Goal: Task Accomplishment & Management: Manage account settings

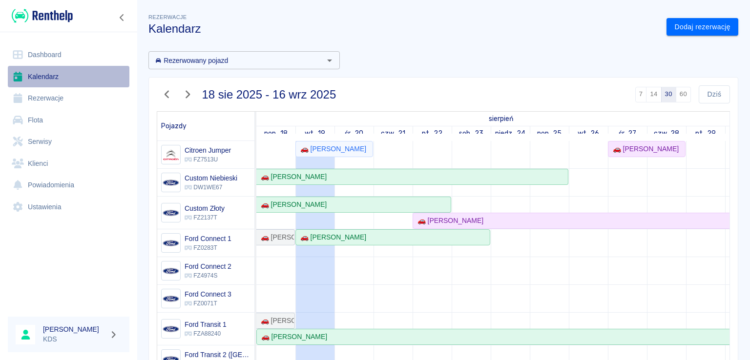
click at [48, 74] on link "Kalendarz" at bounding box center [69, 77] width 122 height 22
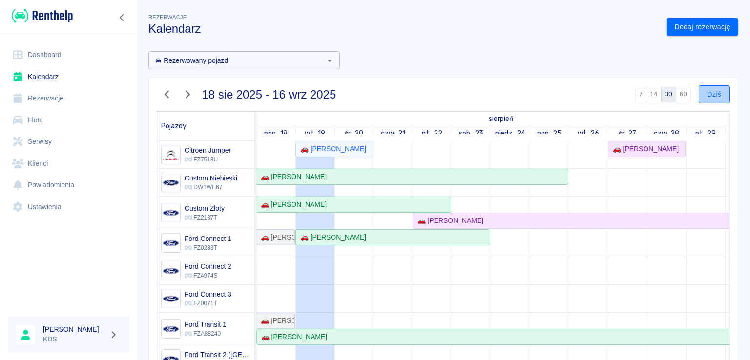
click at [707, 89] on button "Dziś" at bounding box center [713, 94] width 31 height 18
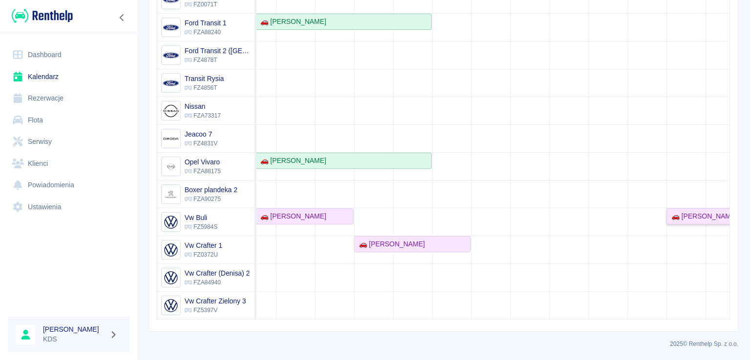
click at [688, 213] on div "🚗 [PERSON_NAME]" at bounding box center [702, 216] width 70 height 10
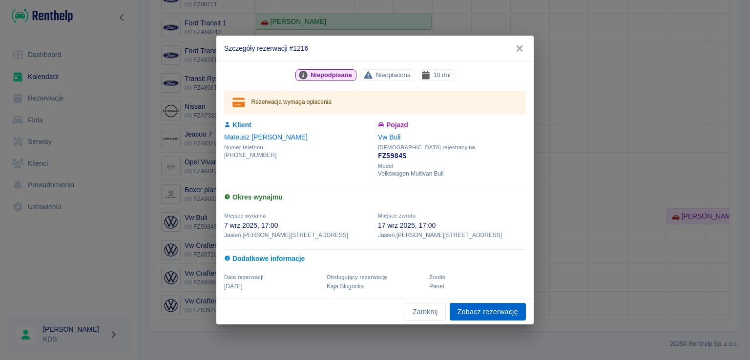
click at [493, 311] on link "Zobacz rezerwację" at bounding box center [488, 312] width 76 height 18
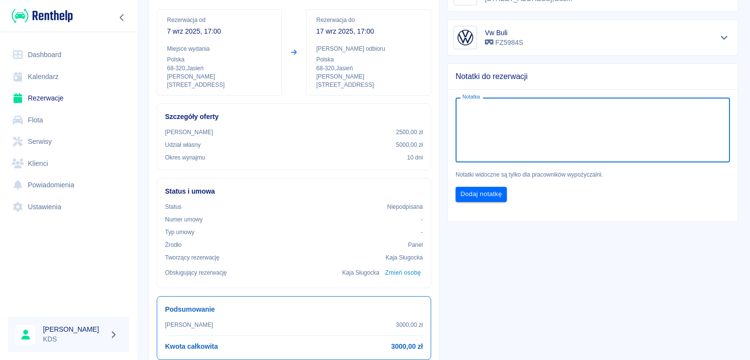
click at [498, 135] on textarea "Notatka" at bounding box center [592, 130] width 261 height 49
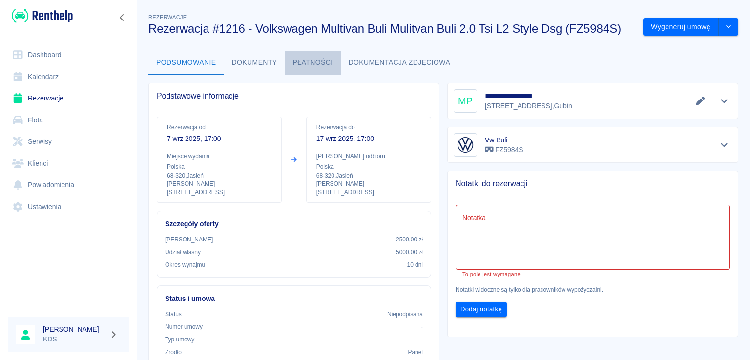
click at [322, 57] on button "Płatności" at bounding box center [313, 62] width 56 height 23
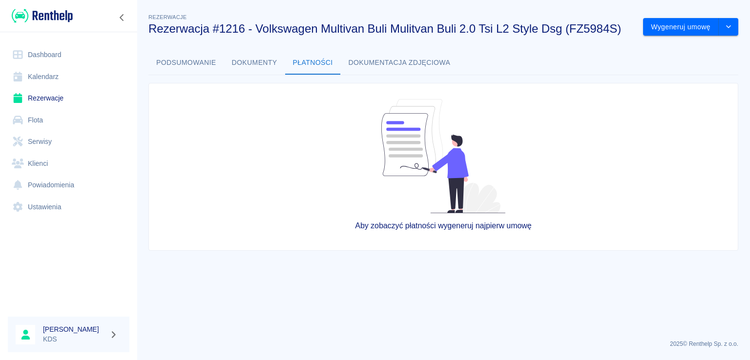
click at [260, 61] on button "Dokumenty" at bounding box center [254, 62] width 61 height 23
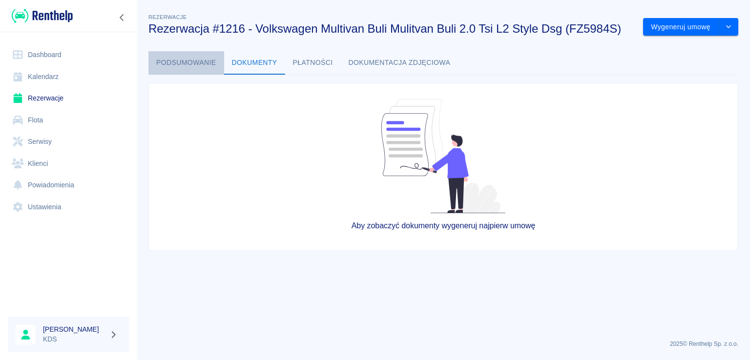
click at [213, 60] on button "Podsumowanie" at bounding box center [186, 62] width 76 height 23
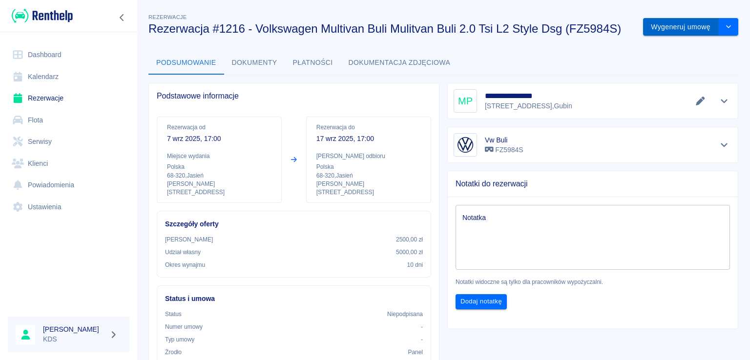
click at [673, 28] on button "Wygeneruj umowę" at bounding box center [681, 27] width 76 height 18
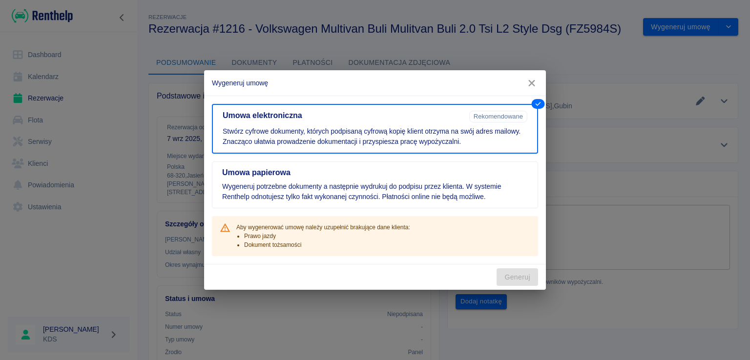
click at [534, 86] on icon "button" at bounding box center [531, 83] width 13 height 10
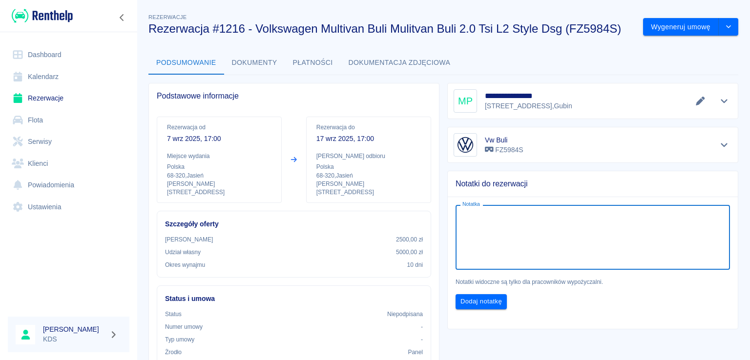
click at [567, 241] on textarea "Notatka" at bounding box center [592, 237] width 261 height 49
type textarea "KAUCJA PRZELANA NA KONTO 2500."
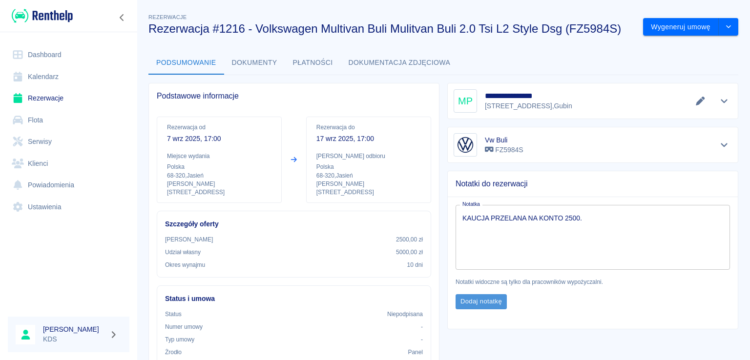
click at [487, 303] on button "Dodaj notatkę" at bounding box center [480, 301] width 51 height 15
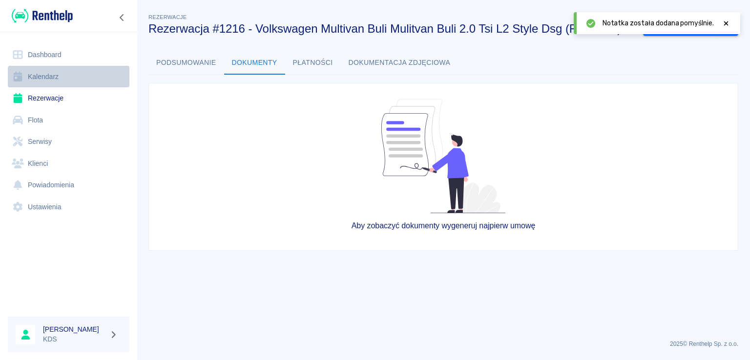
click at [61, 83] on link "Kalendarz" at bounding box center [69, 77] width 122 height 22
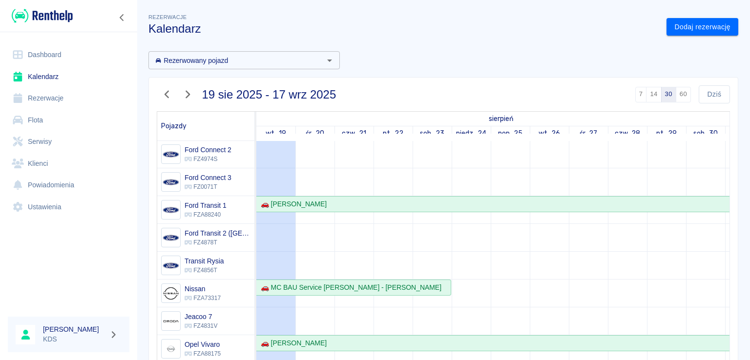
drag, startPoint x: 741, startPoint y: 203, endPoint x: 749, endPoint y: 229, distance: 27.5
click at [749, 231] on div "Rezerwacje Kalendarz Dodaj rezerwację Rezerwowany pojazd Rezerwowany pojazd 19 …" at bounding box center [443, 180] width 613 height 360
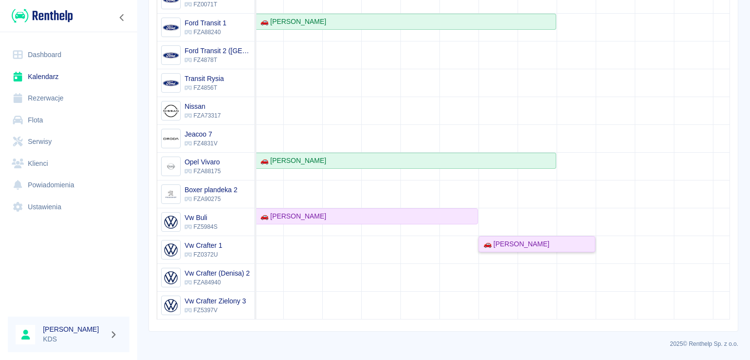
click at [536, 239] on div "🚗 [PERSON_NAME]" at bounding box center [514, 244] width 70 height 10
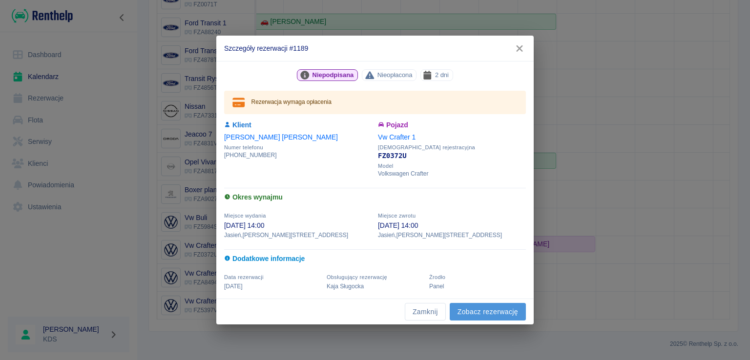
click at [495, 314] on link "Zobacz rezerwację" at bounding box center [488, 312] width 76 height 18
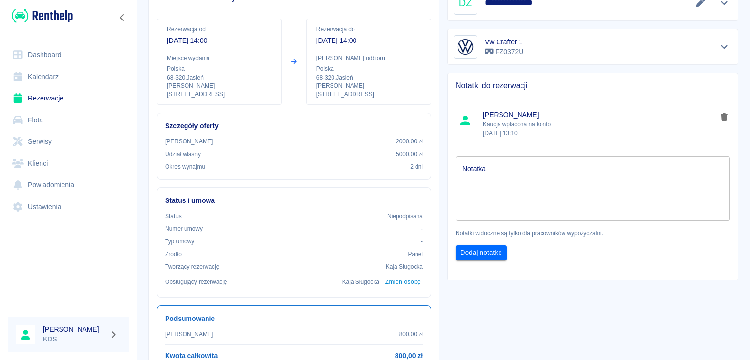
scroll to position [10, 0]
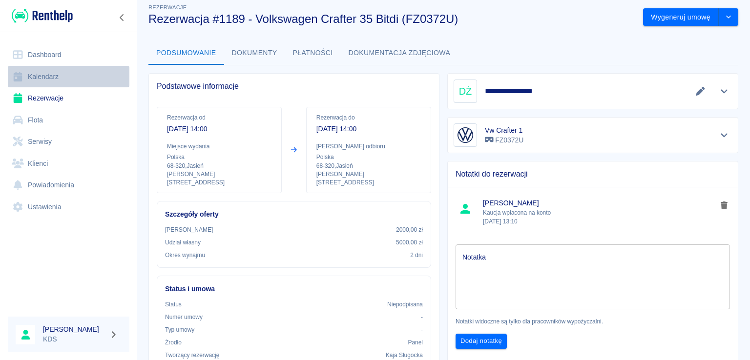
click at [58, 73] on link "Kalendarz" at bounding box center [69, 77] width 122 height 22
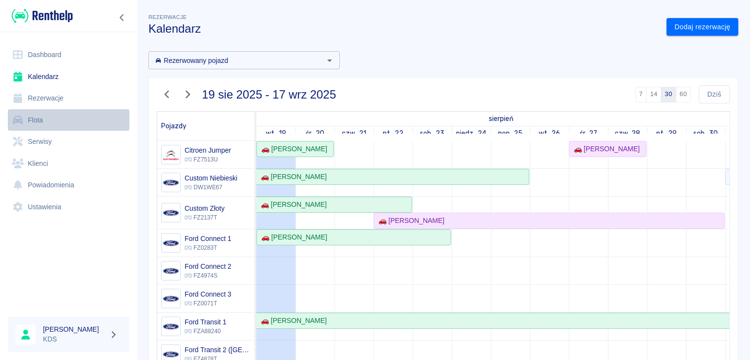
click at [45, 121] on link "Flota" at bounding box center [69, 120] width 122 height 22
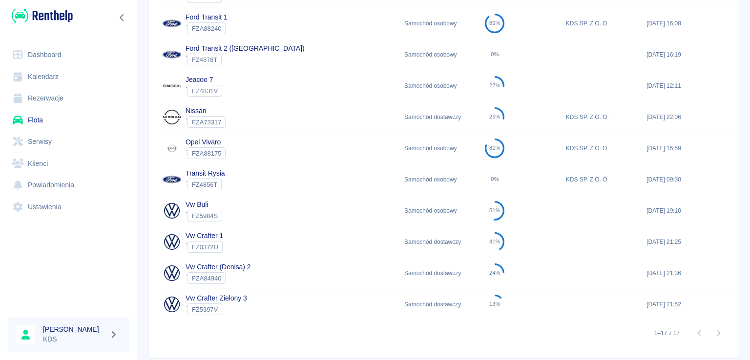
scroll to position [344, 0]
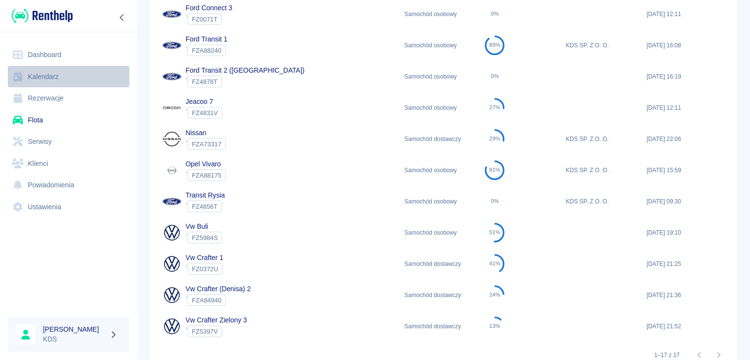
click at [63, 72] on link "Kalendarz" at bounding box center [69, 77] width 122 height 22
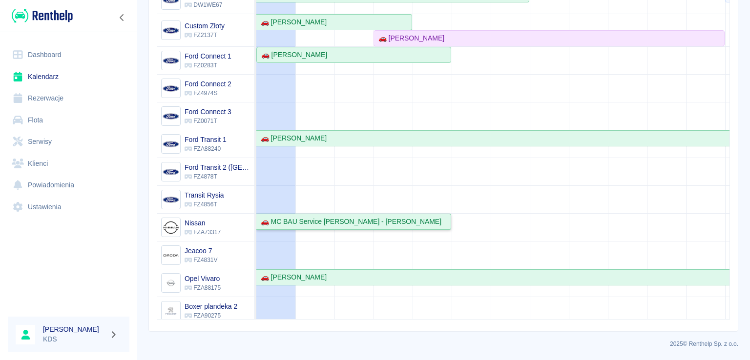
drag, startPoint x: 385, startPoint y: 221, endPoint x: 388, endPoint y: 216, distance: 5.7
click at [388, 217] on div "🚗 MC BAU Service [PERSON_NAME] - [PERSON_NAME]" at bounding box center [349, 222] width 184 height 10
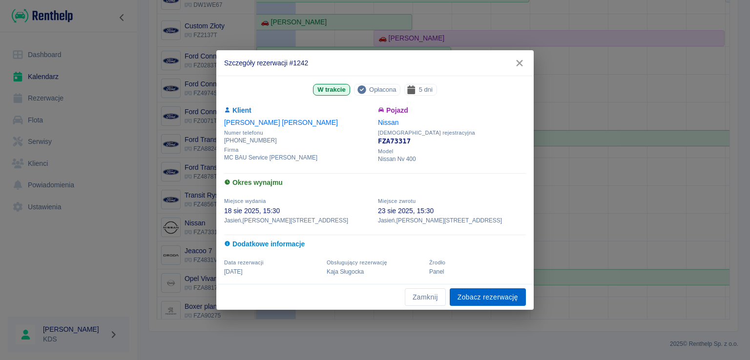
click at [494, 300] on link "Zobacz rezerwację" at bounding box center [488, 297] width 76 height 18
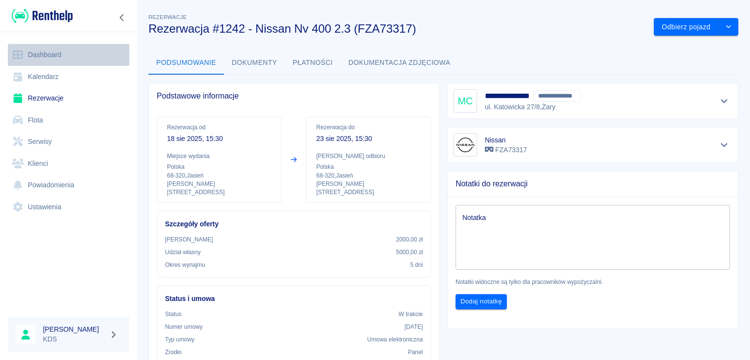
click at [53, 52] on link "Dashboard" at bounding box center [69, 55] width 122 height 22
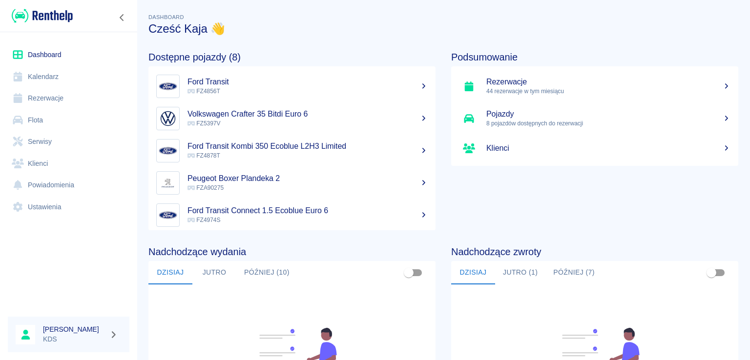
scroll to position [98, 0]
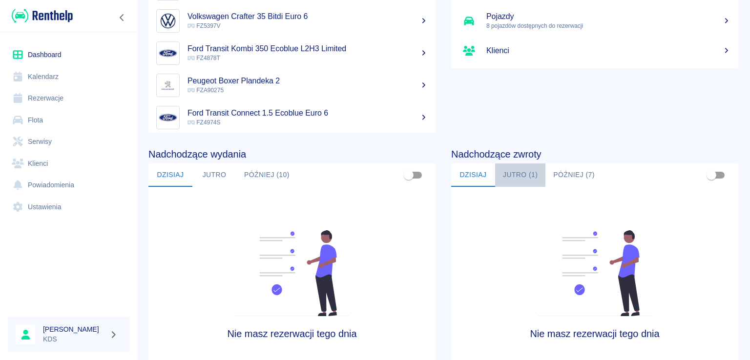
click at [529, 169] on button "Jutro (1)" at bounding box center [520, 175] width 50 height 23
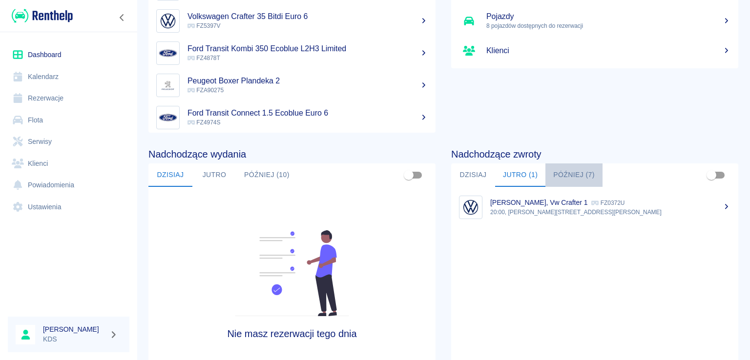
click at [563, 176] on button "Później (7)" at bounding box center [573, 175] width 57 height 23
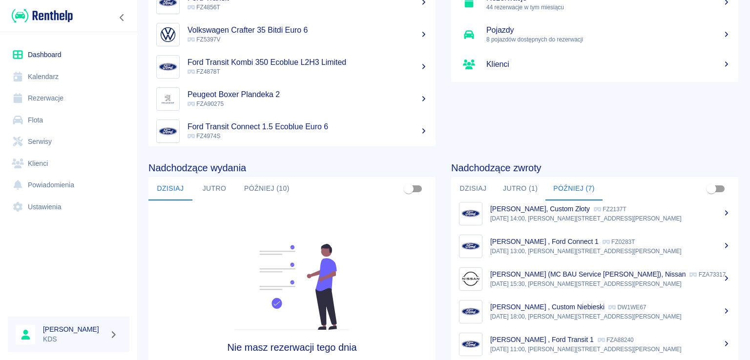
scroll to position [0, 0]
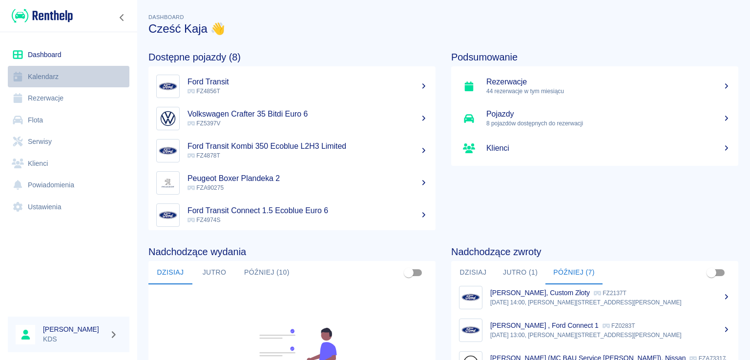
click at [69, 75] on link "Kalendarz" at bounding box center [69, 77] width 122 height 22
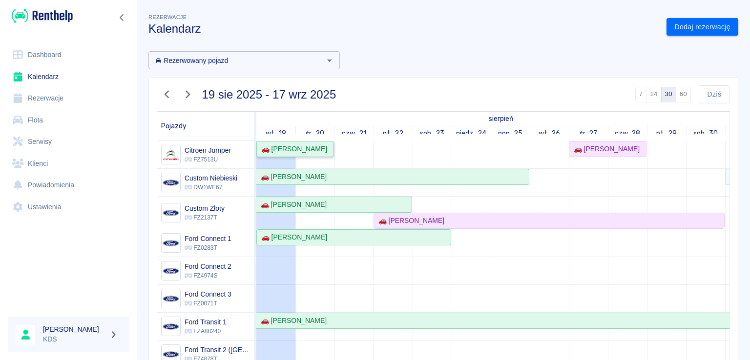
click at [322, 152] on div "🚗 [PERSON_NAME]" at bounding box center [292, 149] width 70 height 10
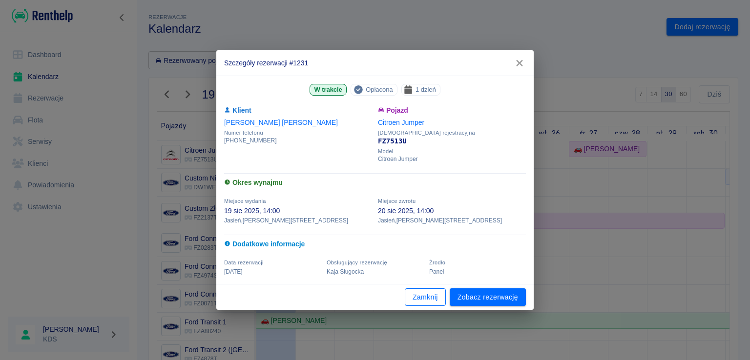
click at [419, 299] on button "Zamknij" at bounding box center [425, 297] width 41 height 18
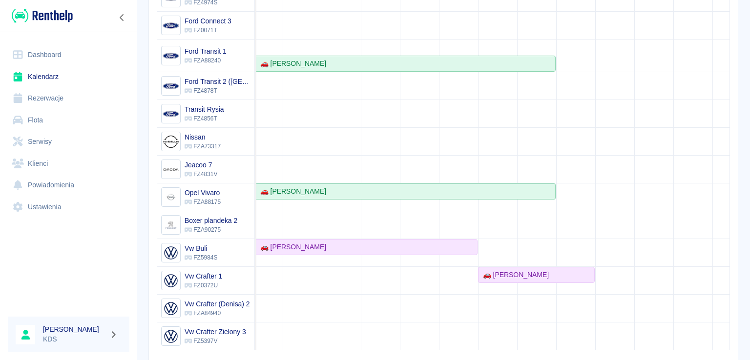
scroll to position [127, 290]
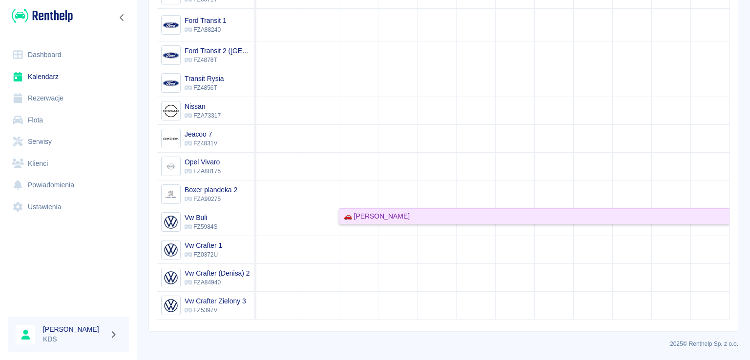
click at [612, 211] on div "🚗 [PERSON_NAME]" at bounding box center [534, 216] width 389 height 10
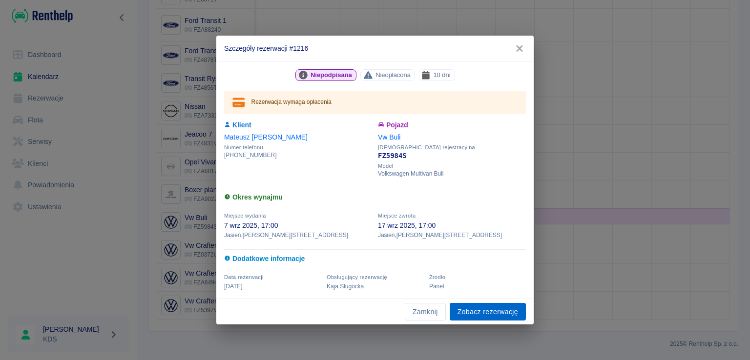
click at [476, 308] on link "Zobacz rezerwację" at bounding box center [488, 312] width 76 height 18
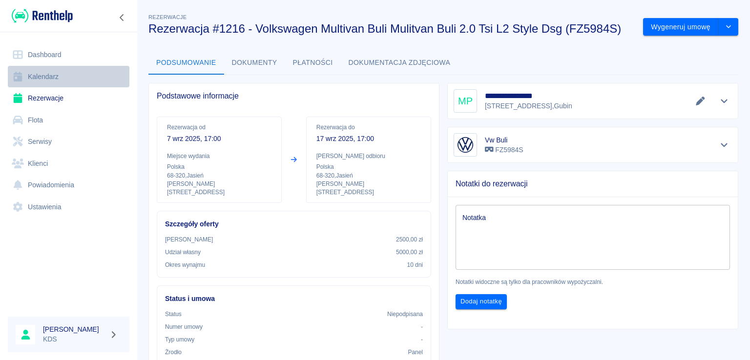
click at [35, 76] on link "Kalendarz" at bounding box center [69, 77] width 122 height 22
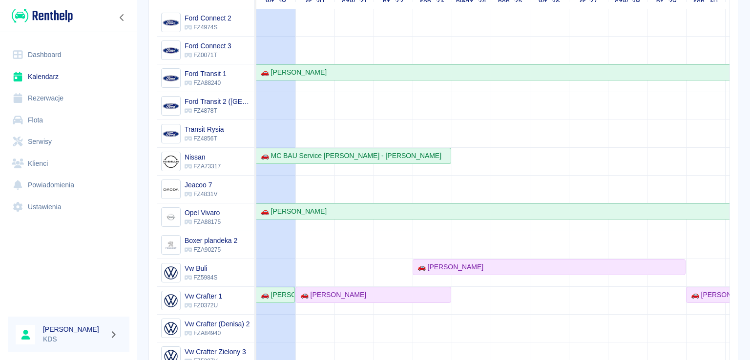
scroll to position [123, 0]
